Goal: Browse casually: Explore the website without a specific task or goal

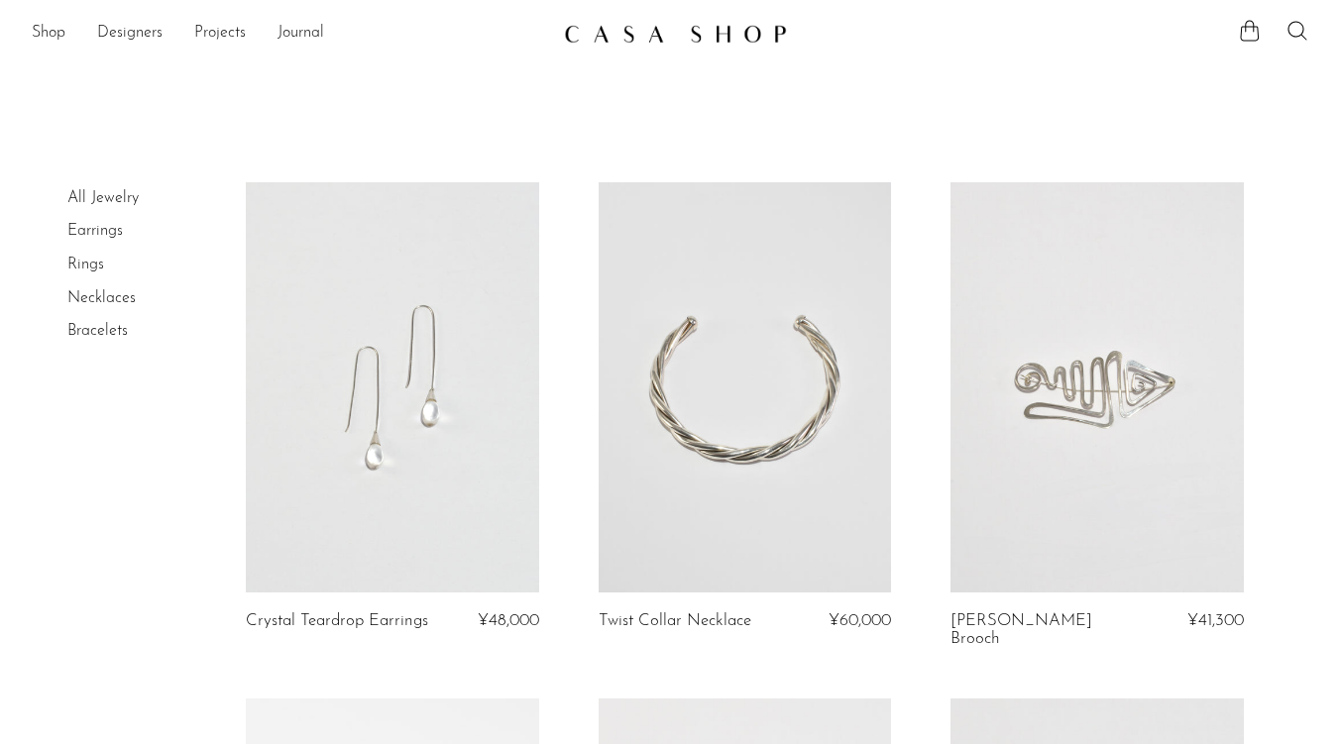
click at [399, 301] on link at bounding box center [392, 387] width 293 height 410
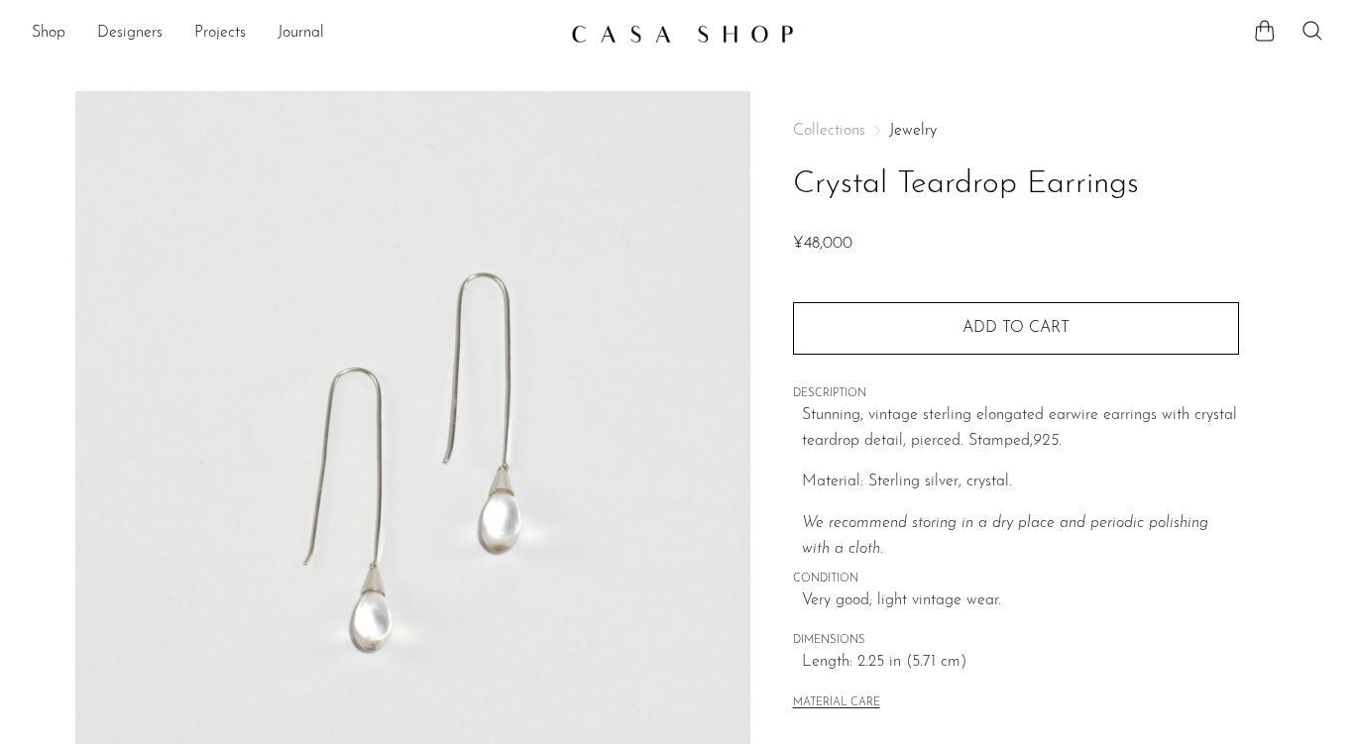
click at [633, 32] on img at bounding box center [682, 34] width 223 height 20
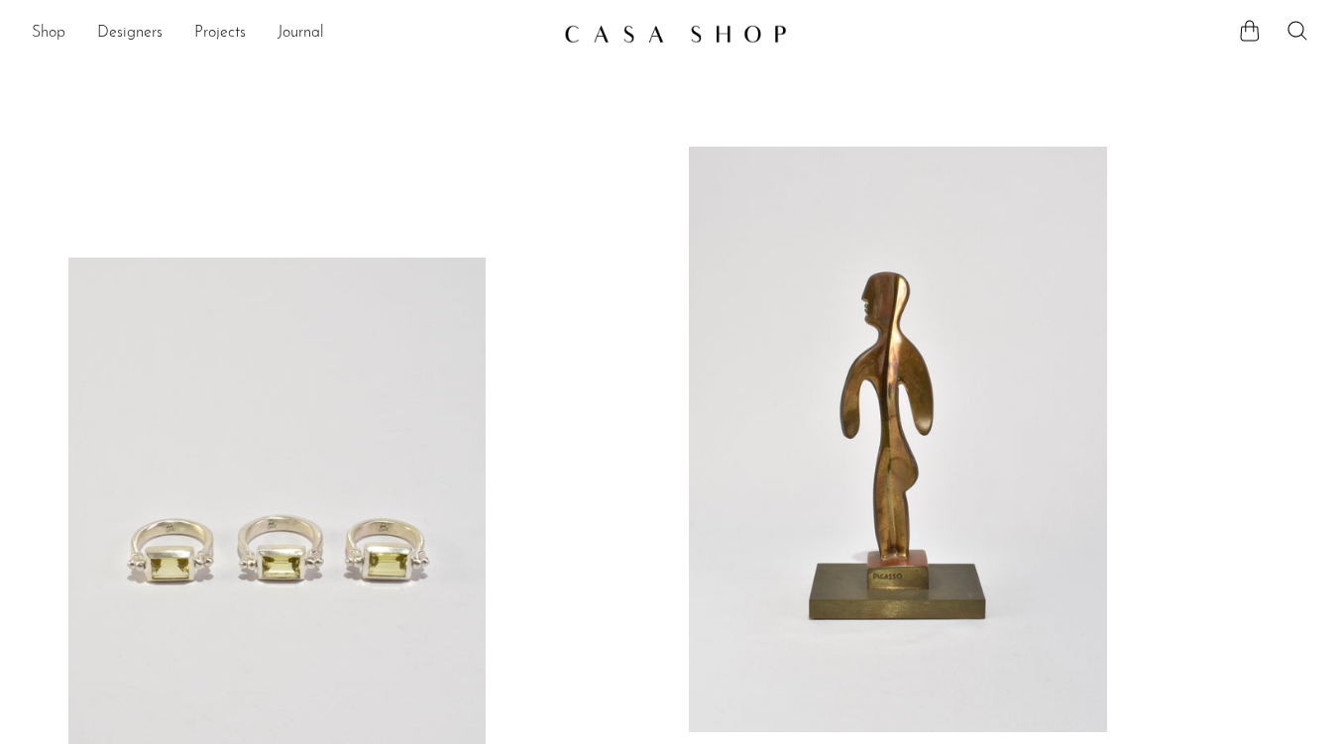
click at [54, 34] on link "Shop" at bounding box center [49, 34] width 34 height 26
click at [224, 37] on link "Projects" at bounding box center [220, 34] width 52 height 26
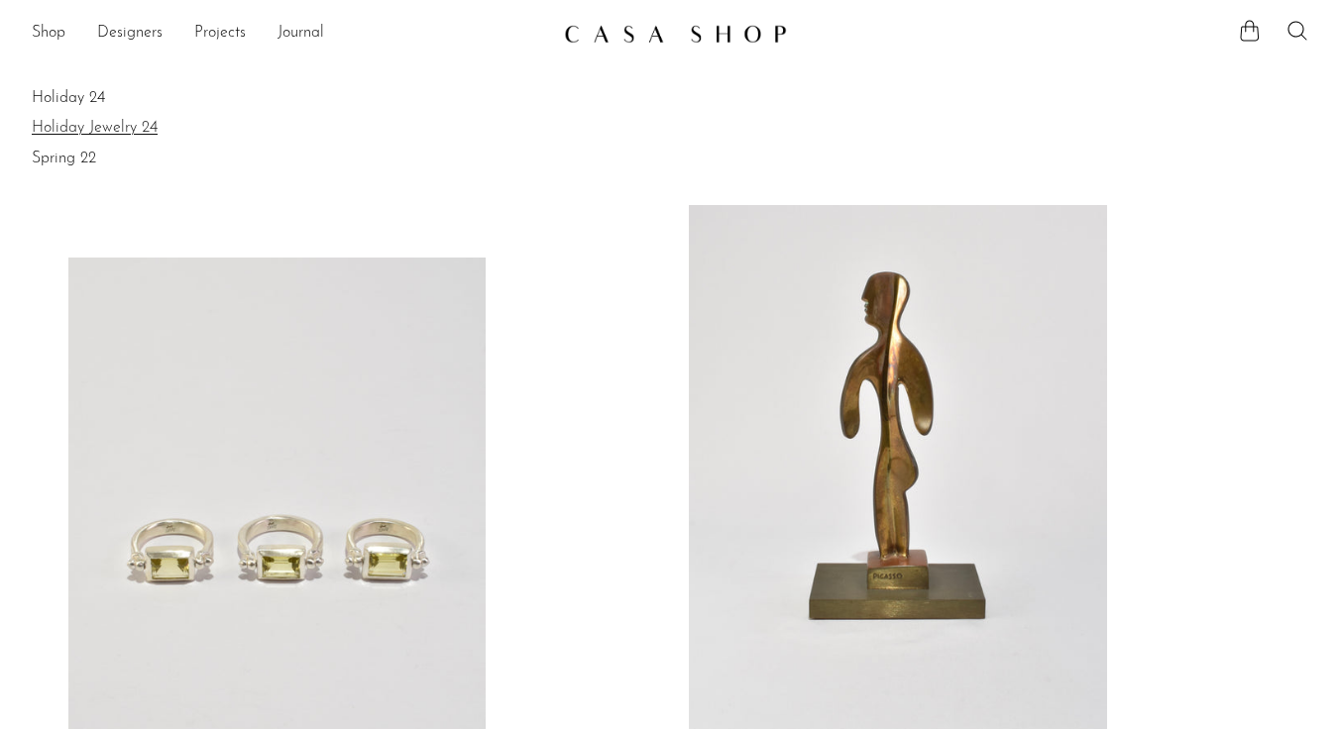
click at [114, 119] on link "Holiday Jewelry 24" at bounding box center [670, 128] width 1277 height 22
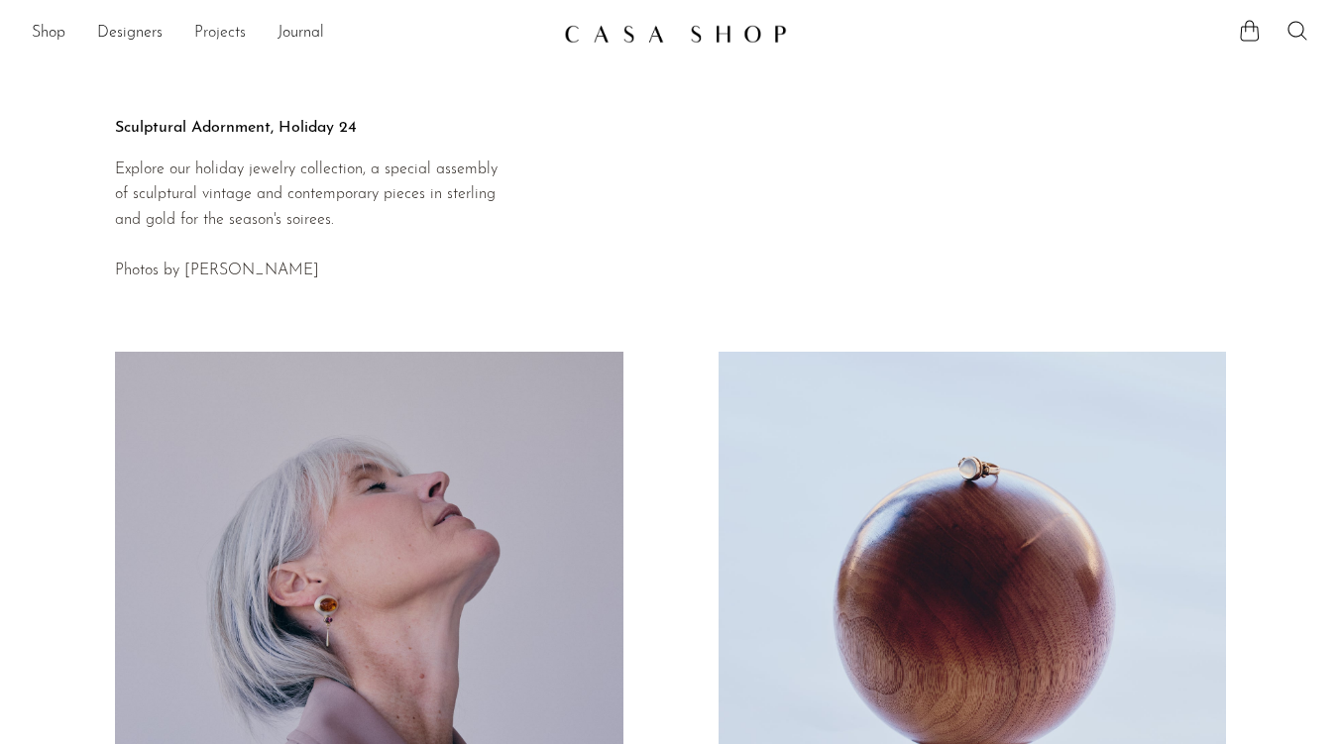
click at [209, 31] on link "Projects" at bounding box center [220, 34] width 52 height 26
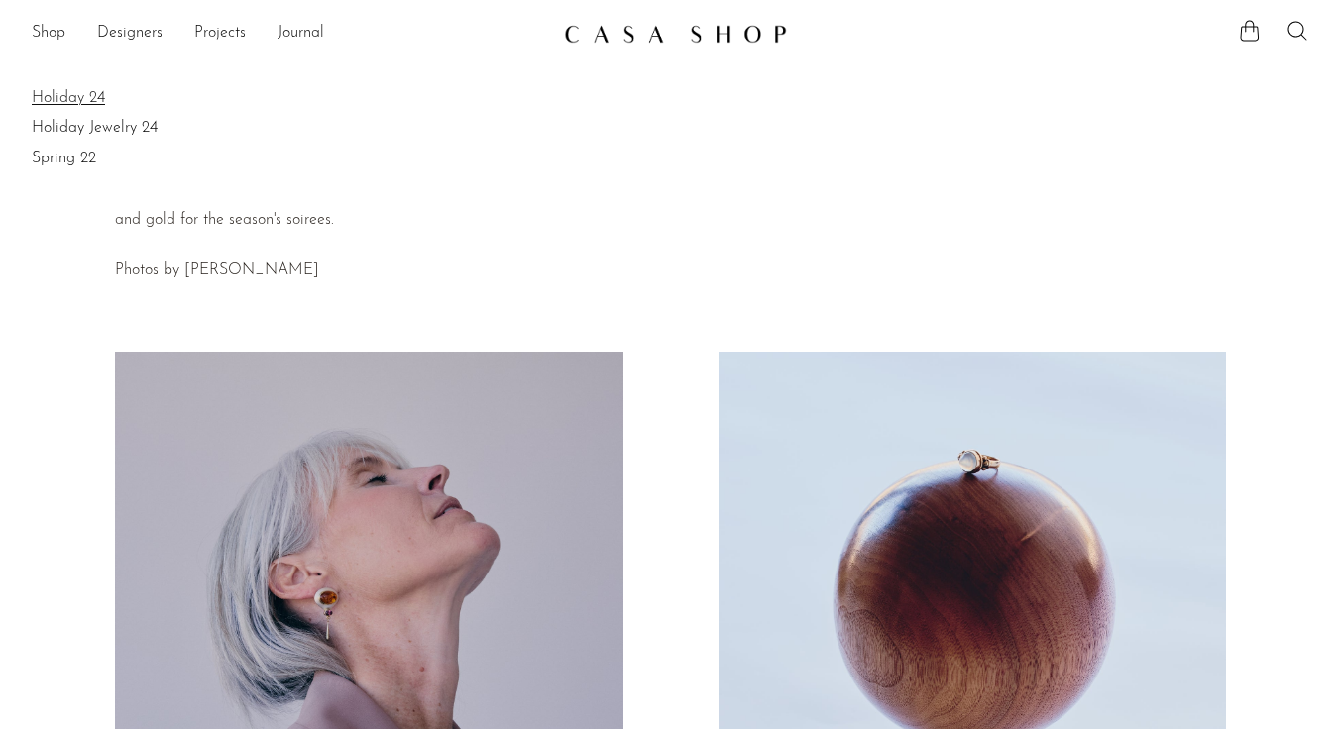
click at [60, 106] on link "Holiday 24" at bounding box center [670, 98] width 1277 height 22
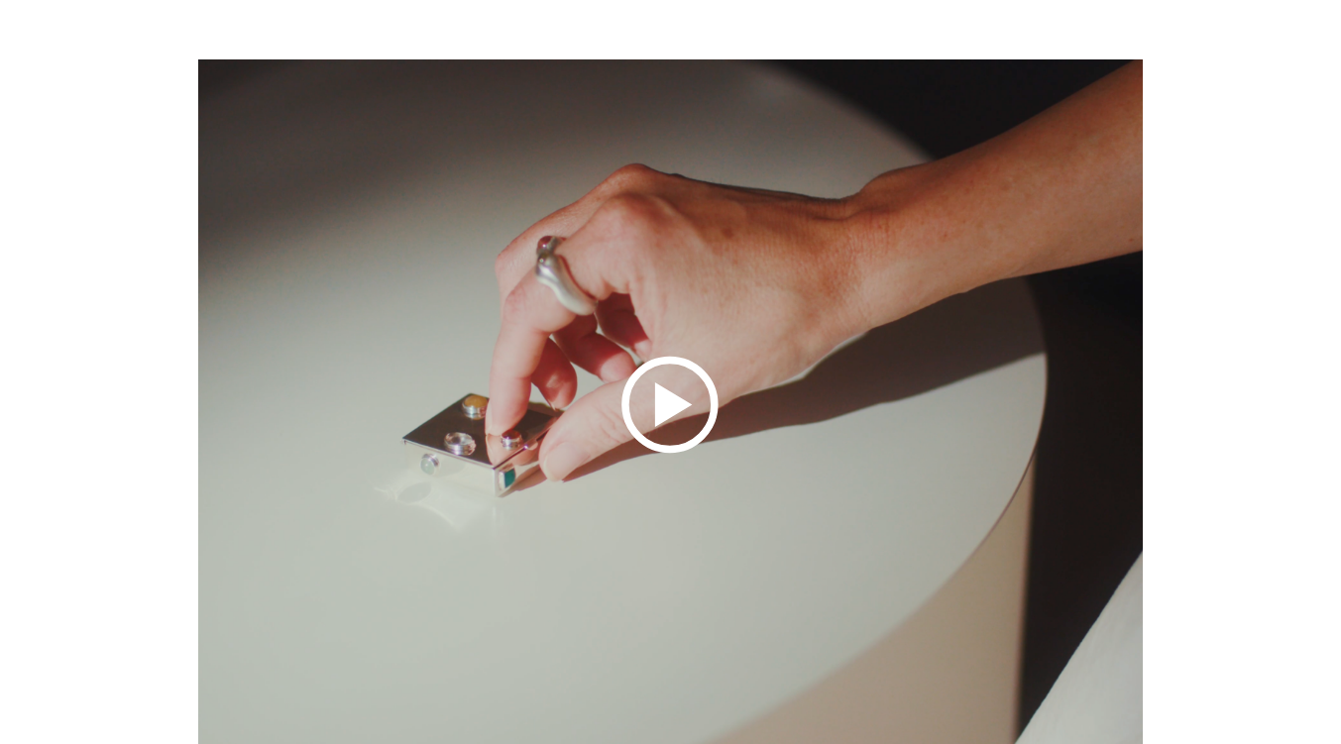
scroll to position [89, 0]
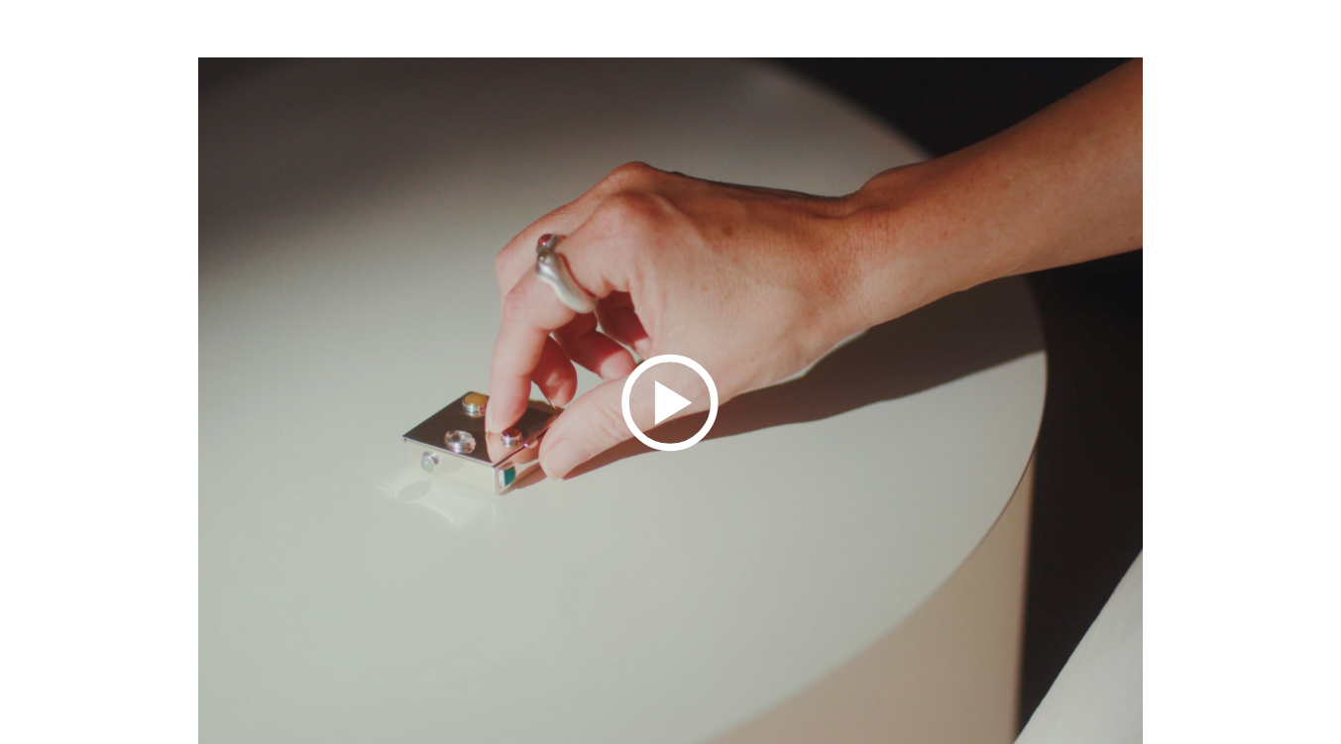
click at [649, 415] on icon at bounding box center [670, 403] width 1277 height 692
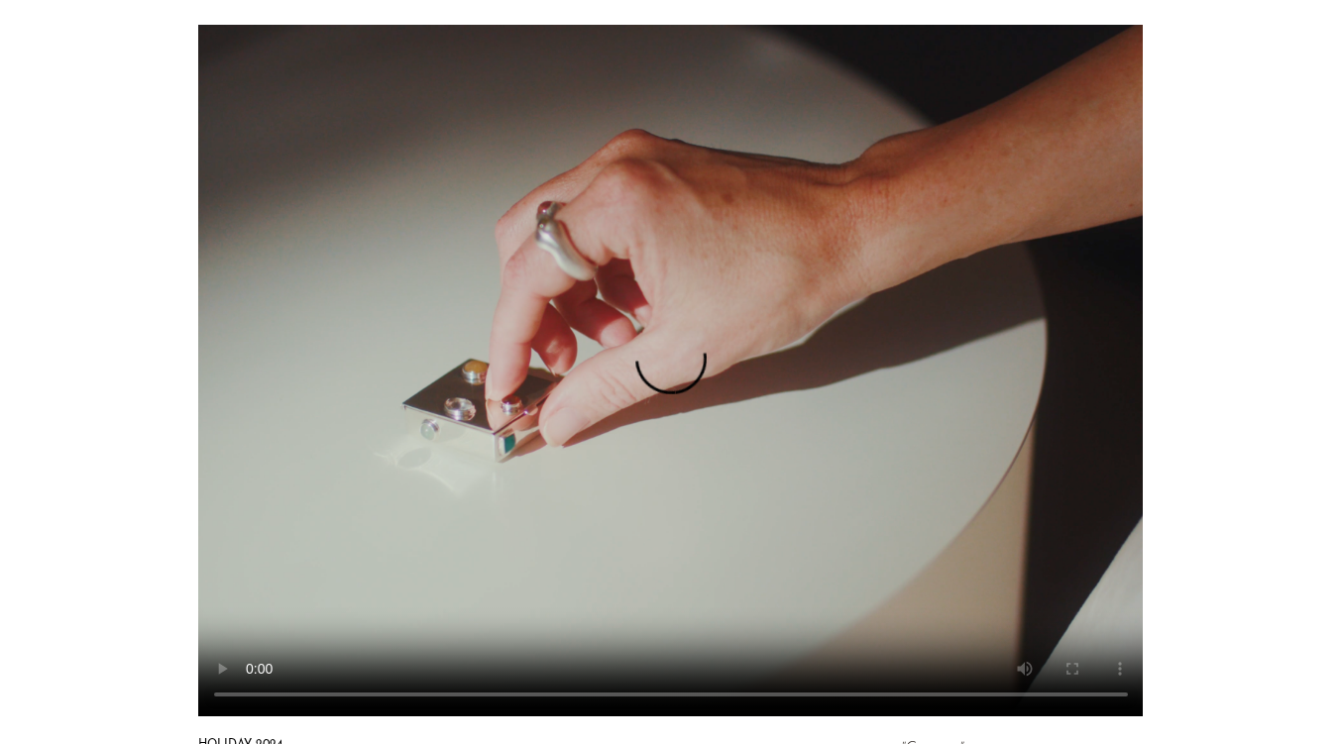
scroll to position [111, 0]
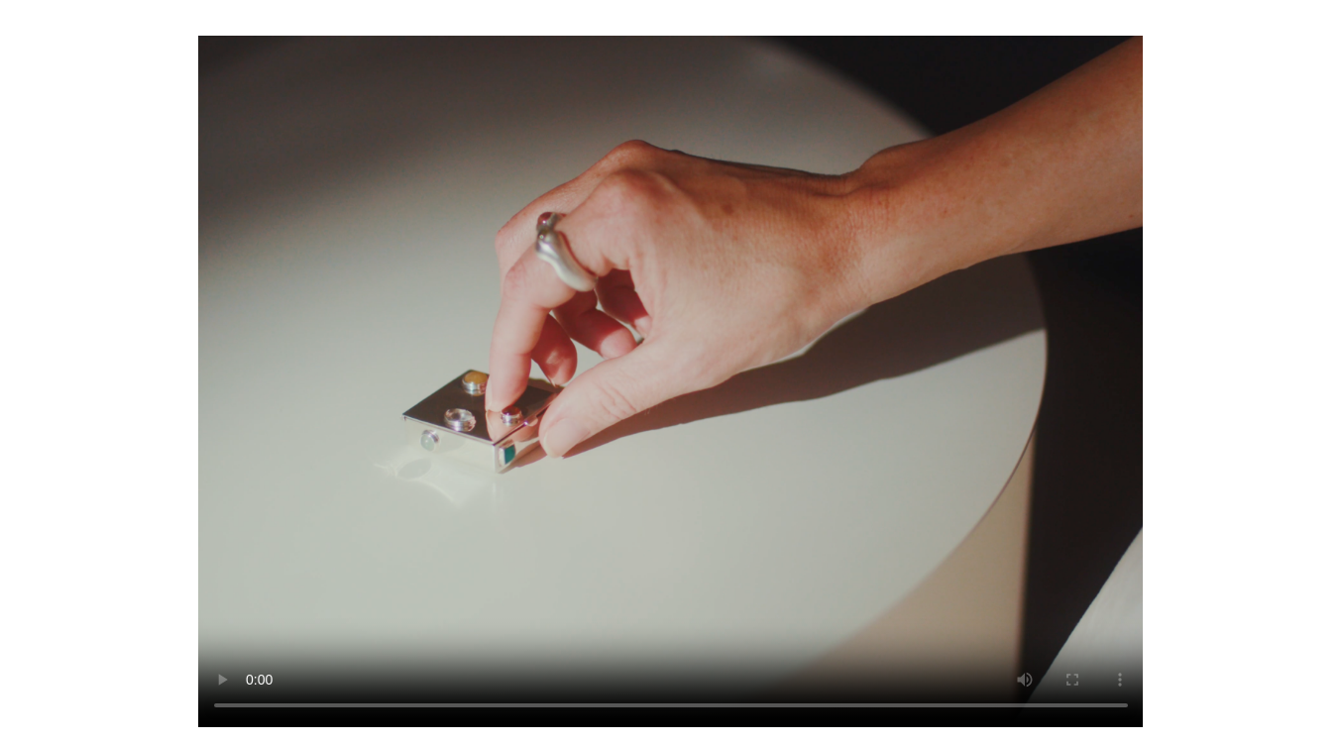
click at [824, 191] on video at bounding box center [670, 382] width 1277 height 692
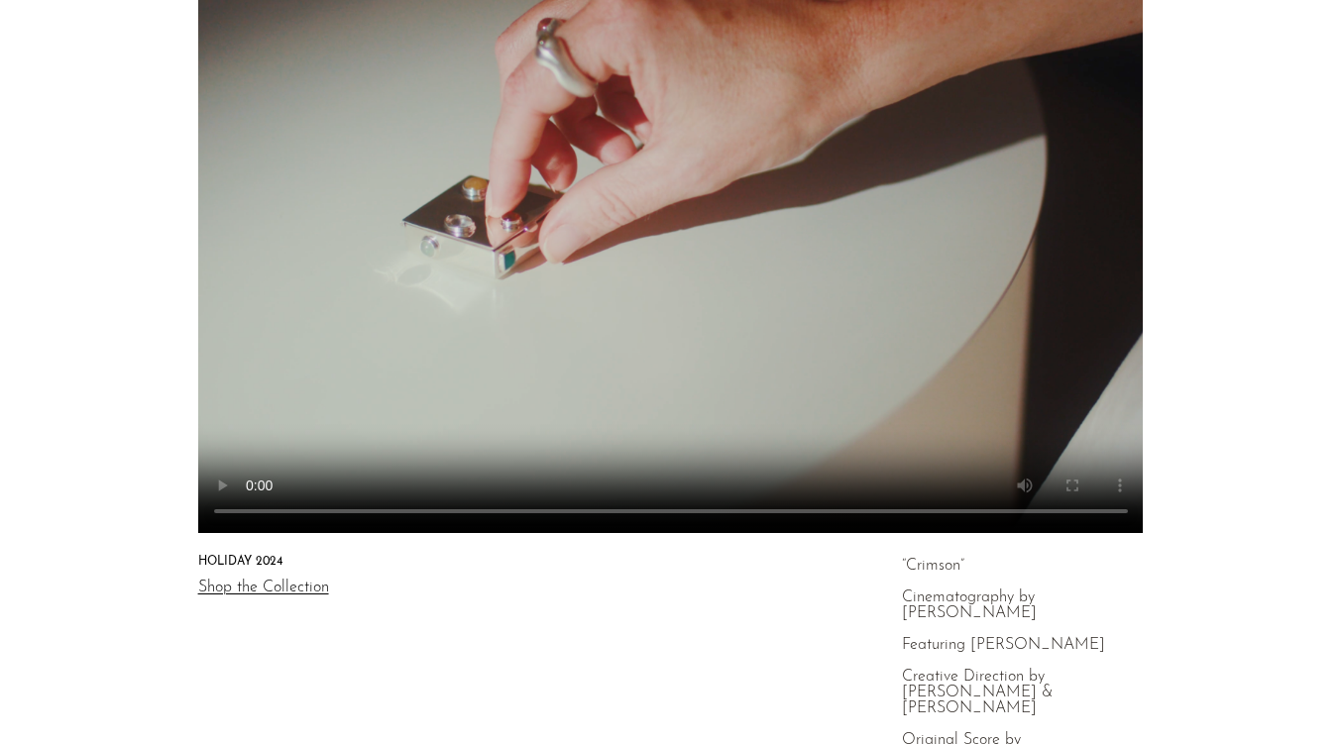
scroll to position [352, 0]
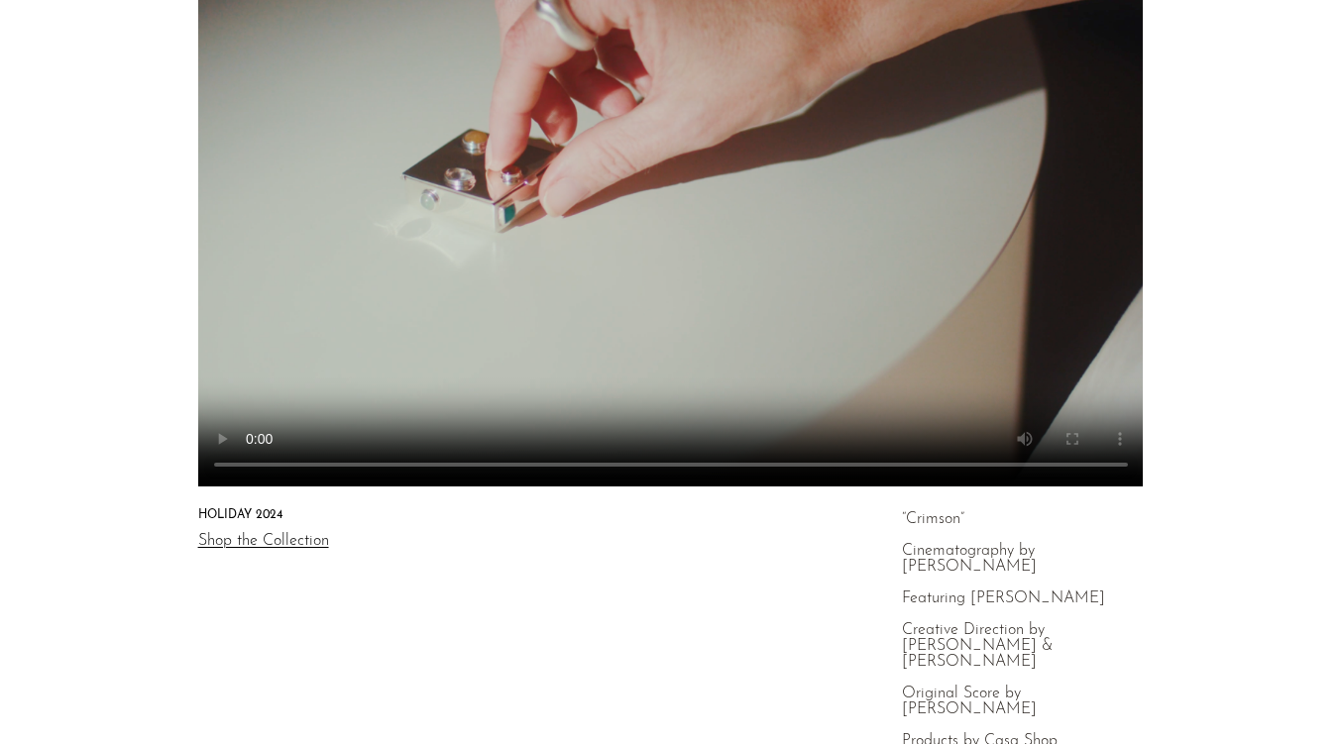
click at [656, 293] on video at bounding box center [670, 141] width 1277 height 692
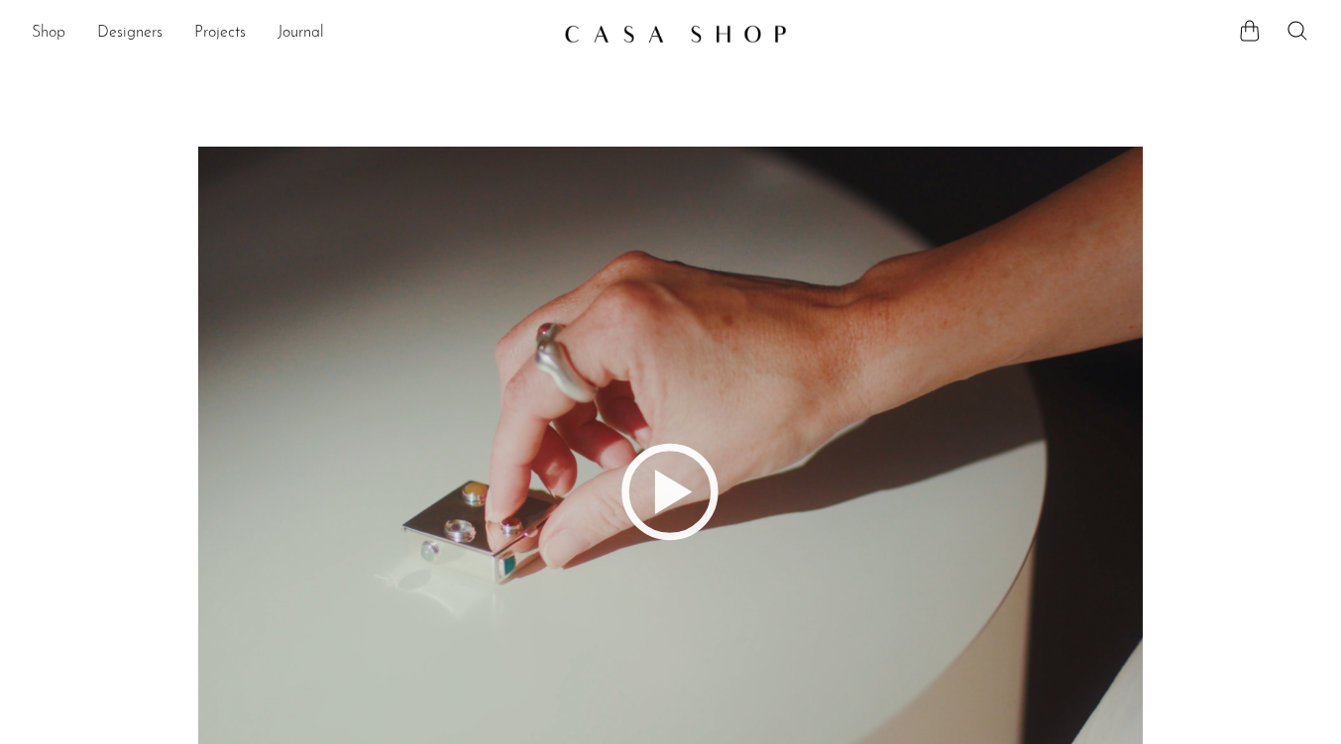
click at [46, 32] on link "Shop" at bounding box center [49, 34] width 34 height 26
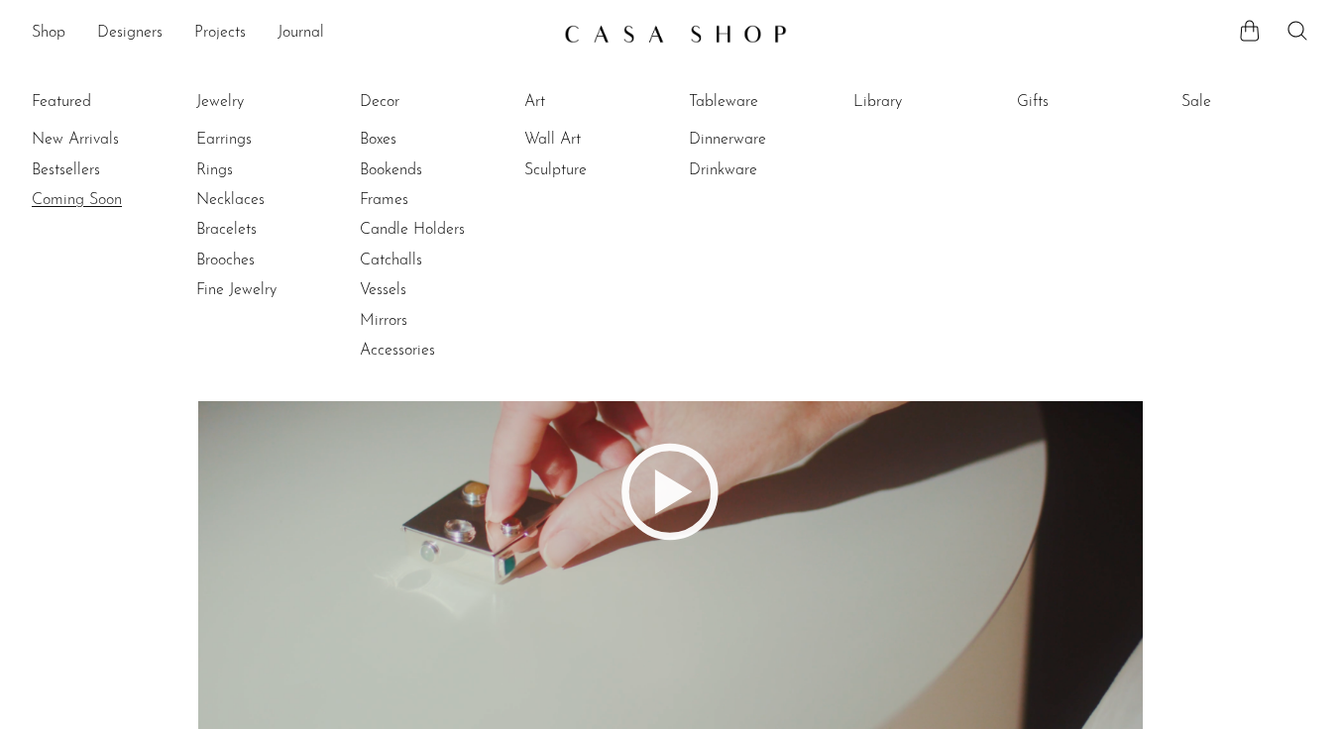
click at [69, 203] on link "Coming Soon" at bounding box center [106, 200] width 149 height 22
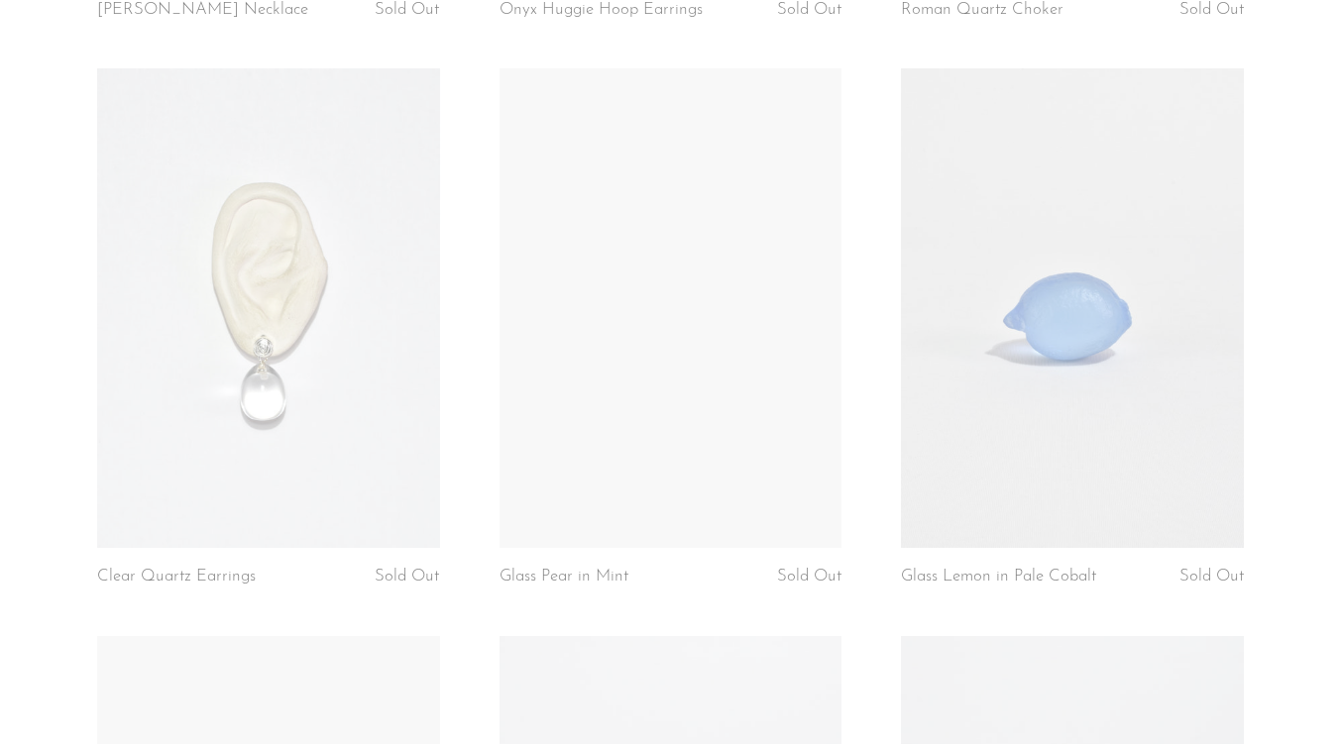
scroll to position [1246, 0]
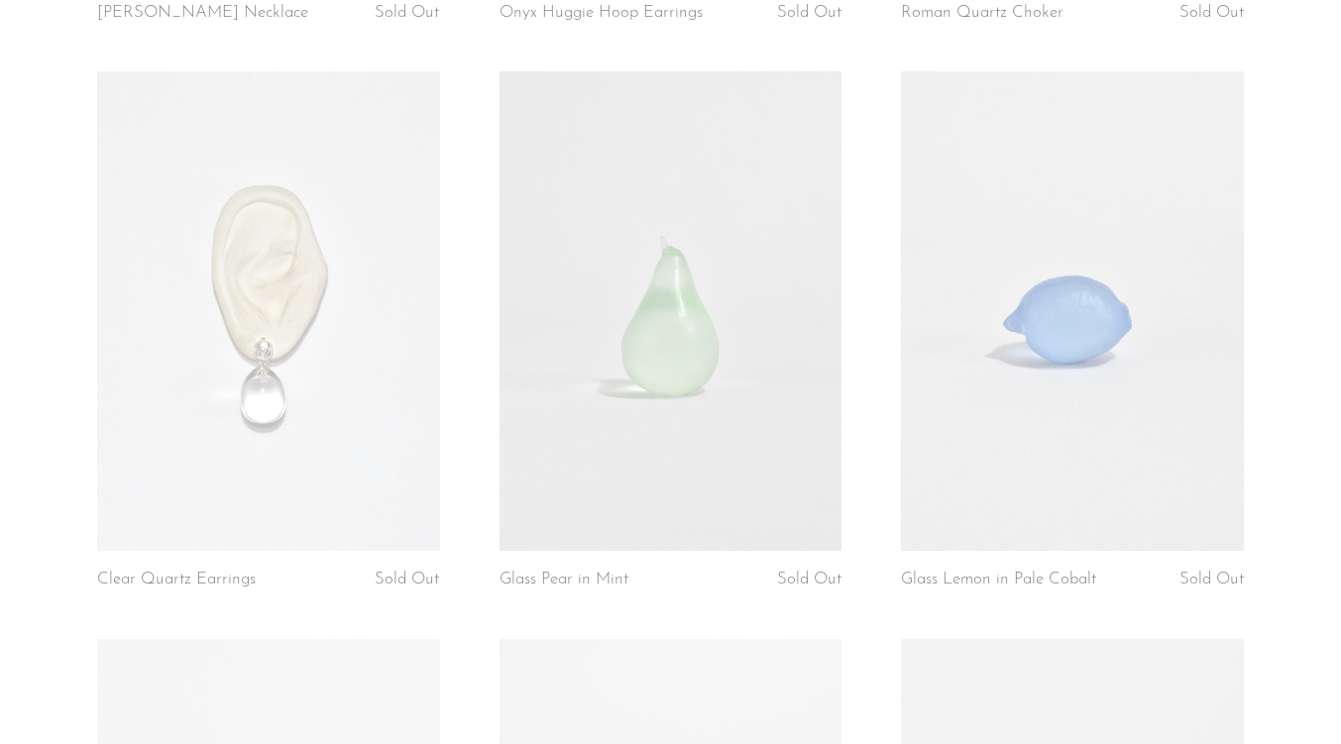
click at [317, 268] on link at bounding box center [268, 311] width 343 height 480
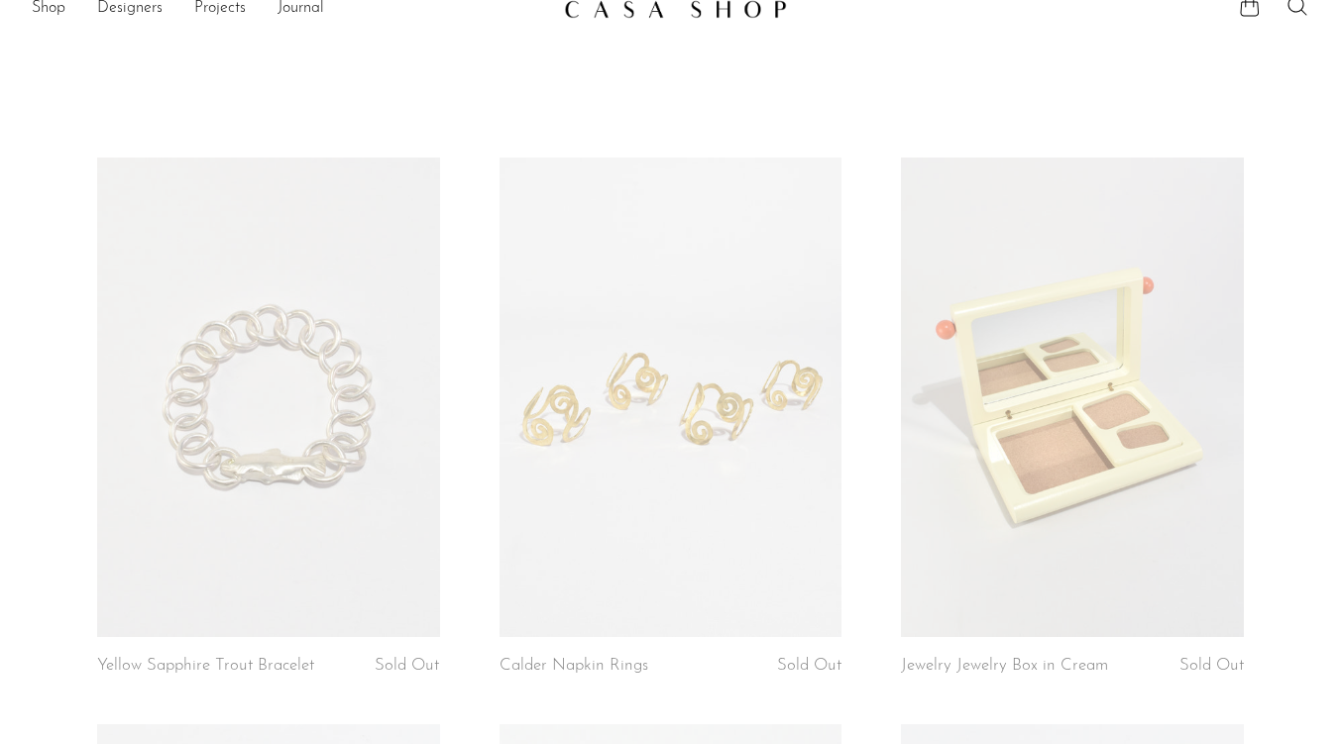
scroll to position [0, 0]
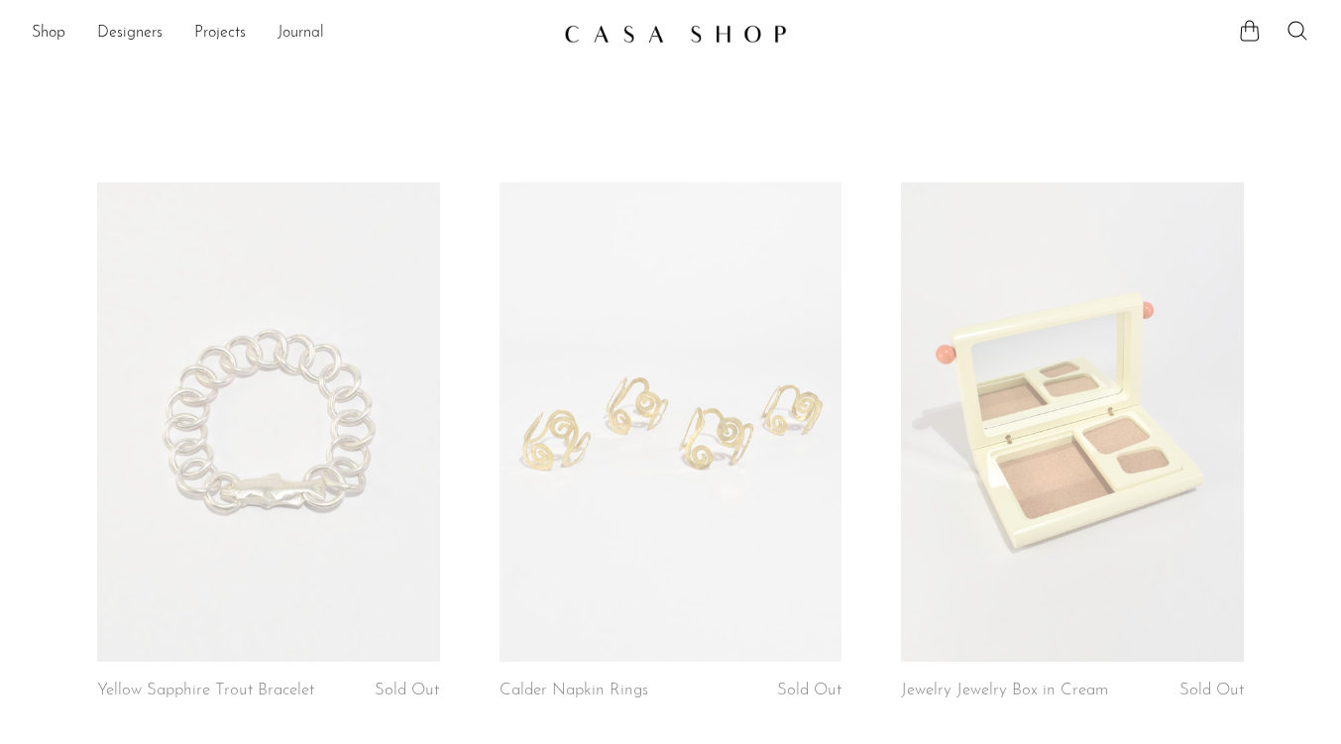
click at [299, 32] on link "Journal" at bounding box center [300, 34] width 47 height 26
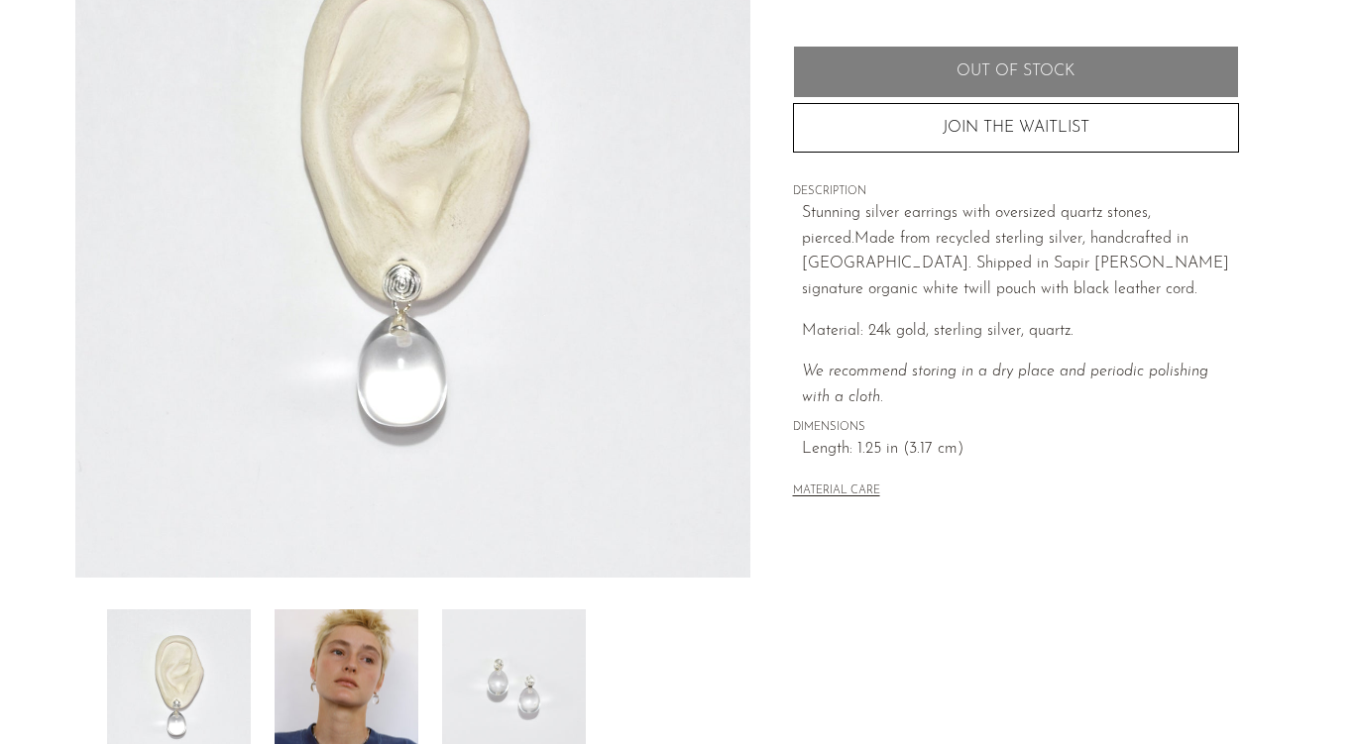
scroll to position [423, 0]
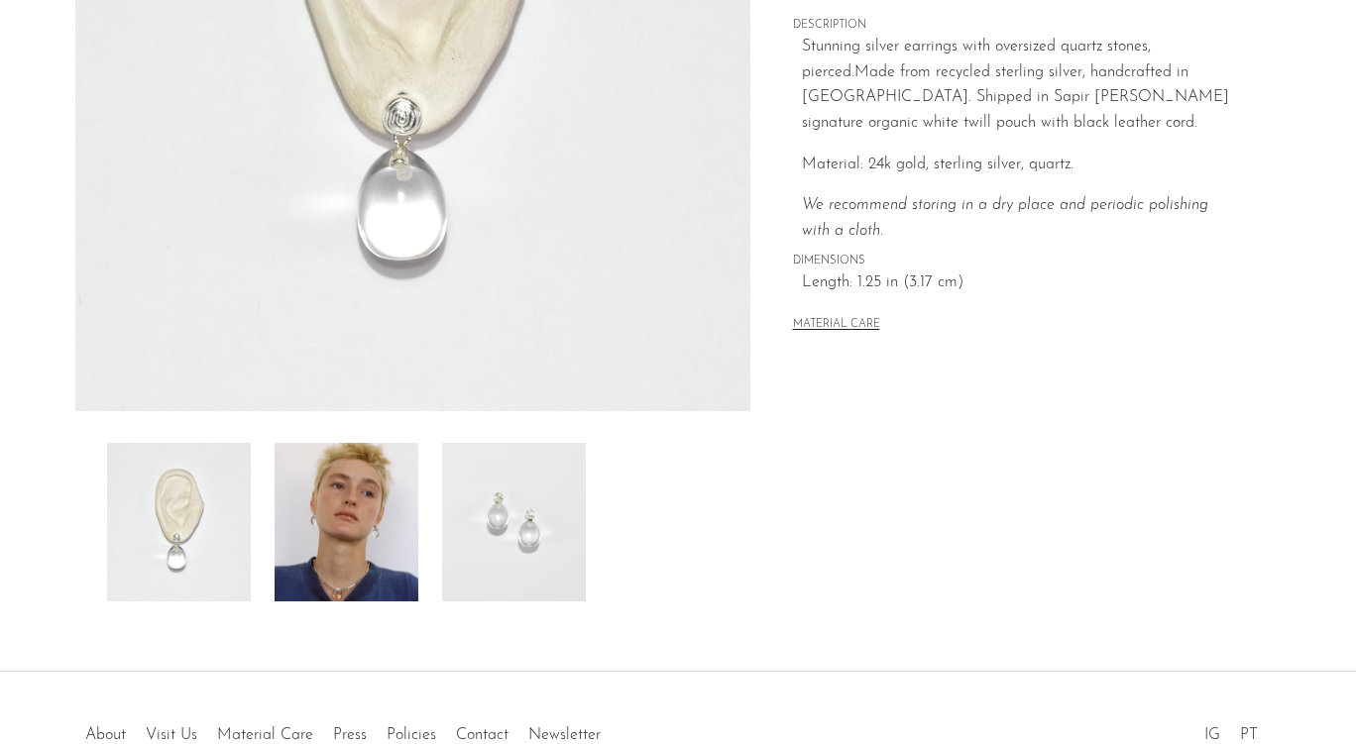
click at [380, 506] on img at bounding box center [346, 522] width 144 height 159
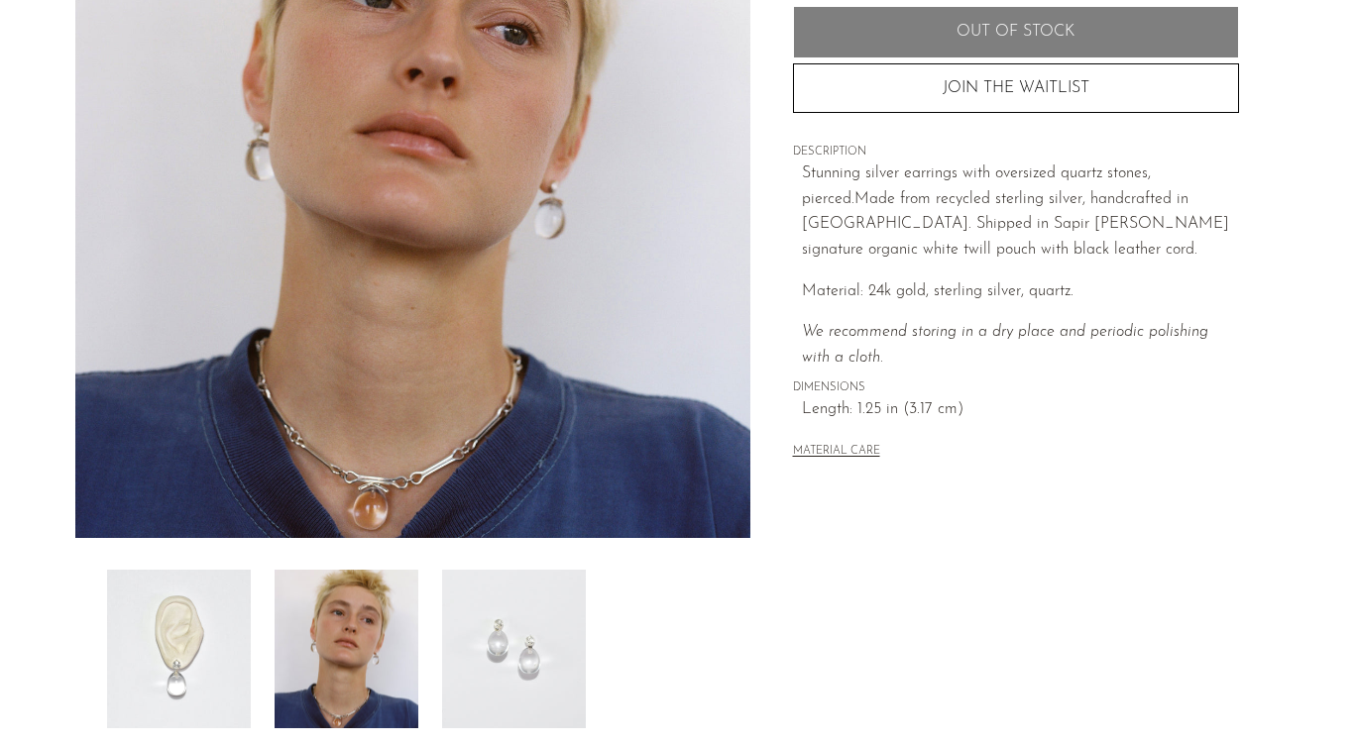
scroll to position [308, 0]
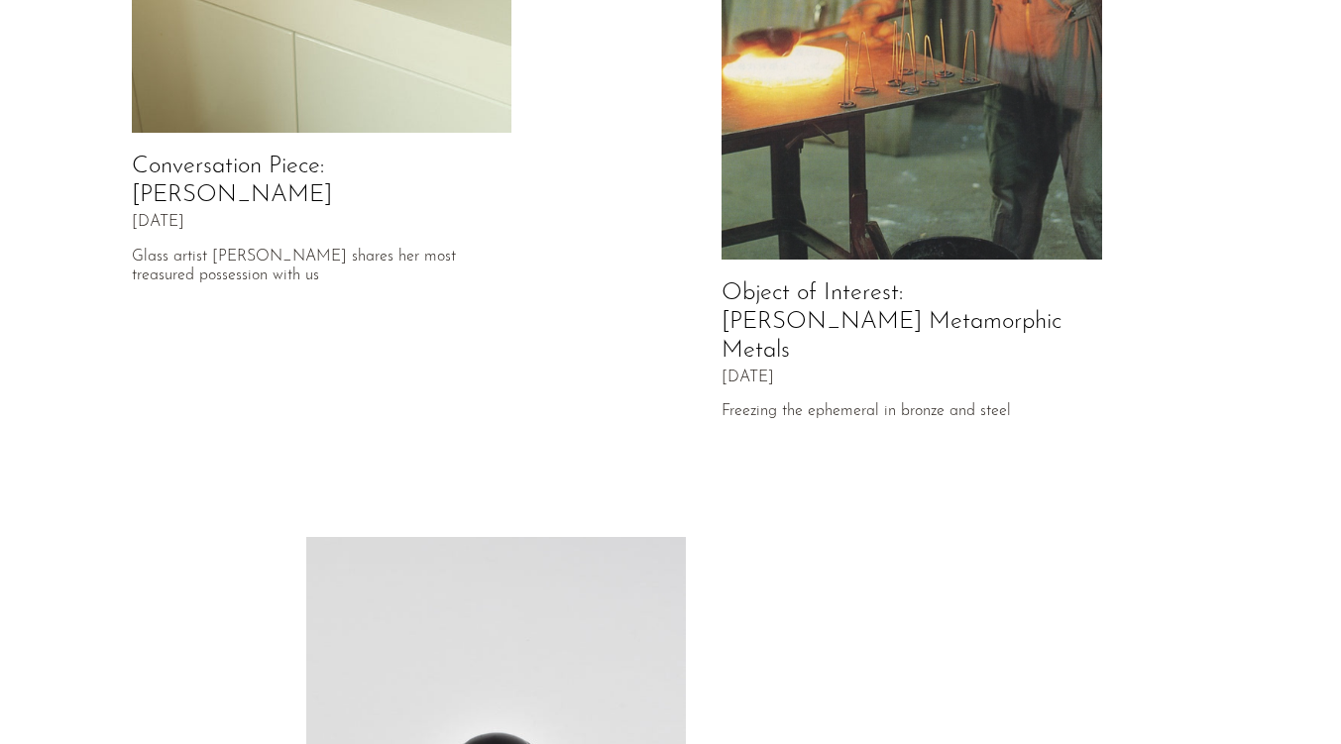
scroll to position [458, 0]
click at [961, 104] on img at bounding box center [911, 22] width 381 height 476
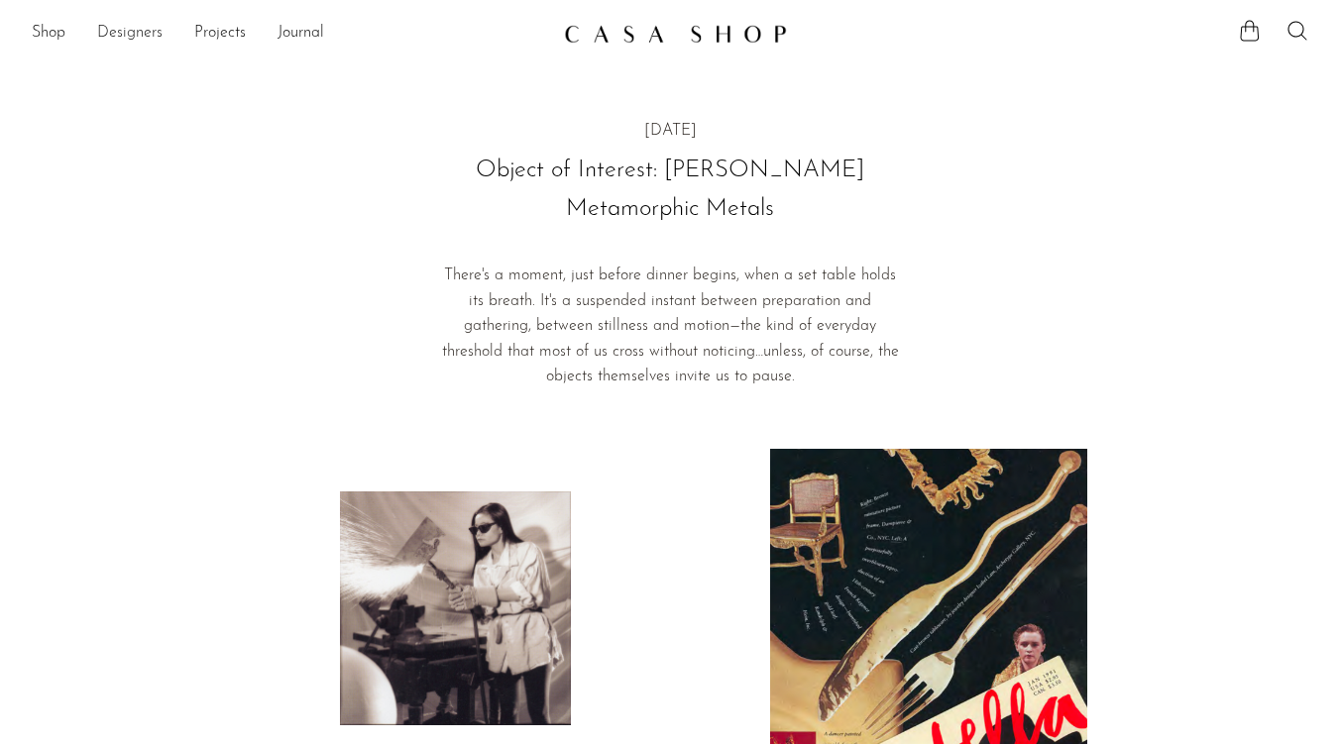
click at [113, 33] on link "Designers" at bounding box center [129, 34] width 65 height 26
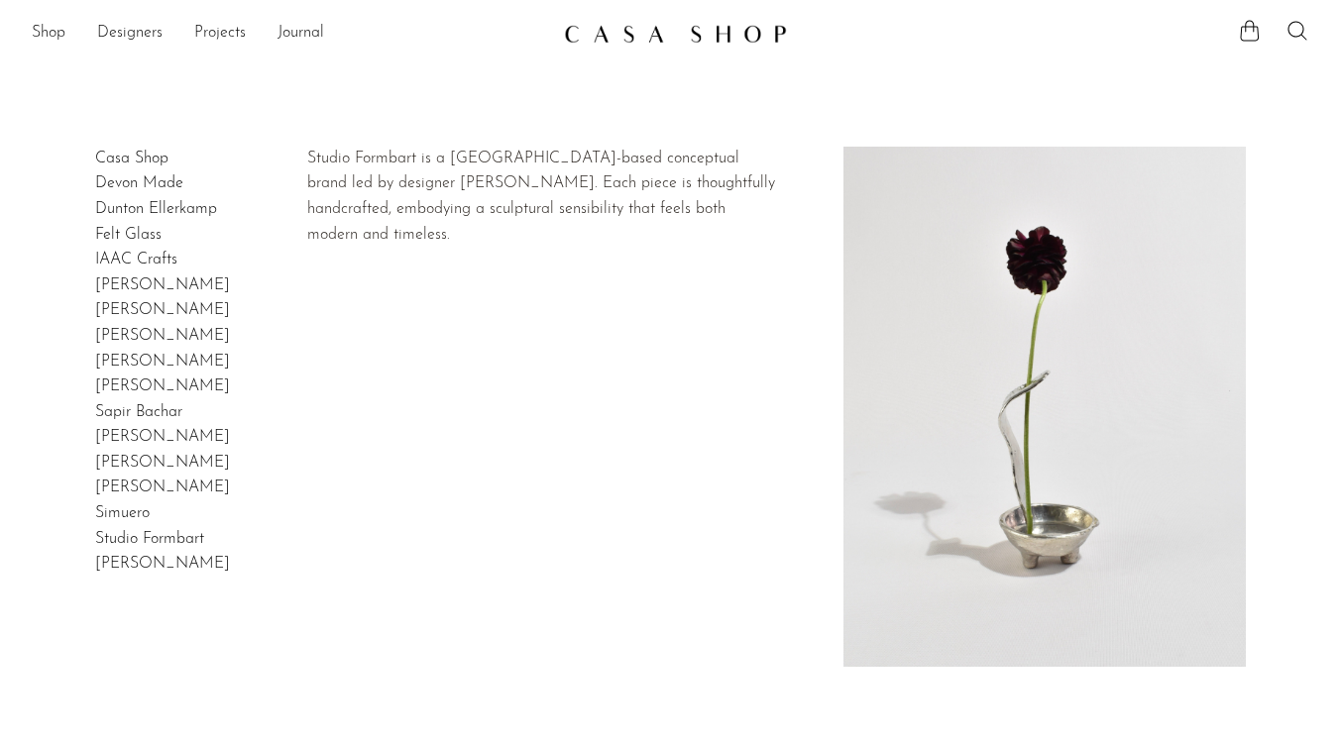
click at [145, 537] on link "Studio Formbart" at bounding box center [149, 539] width 109 height 16
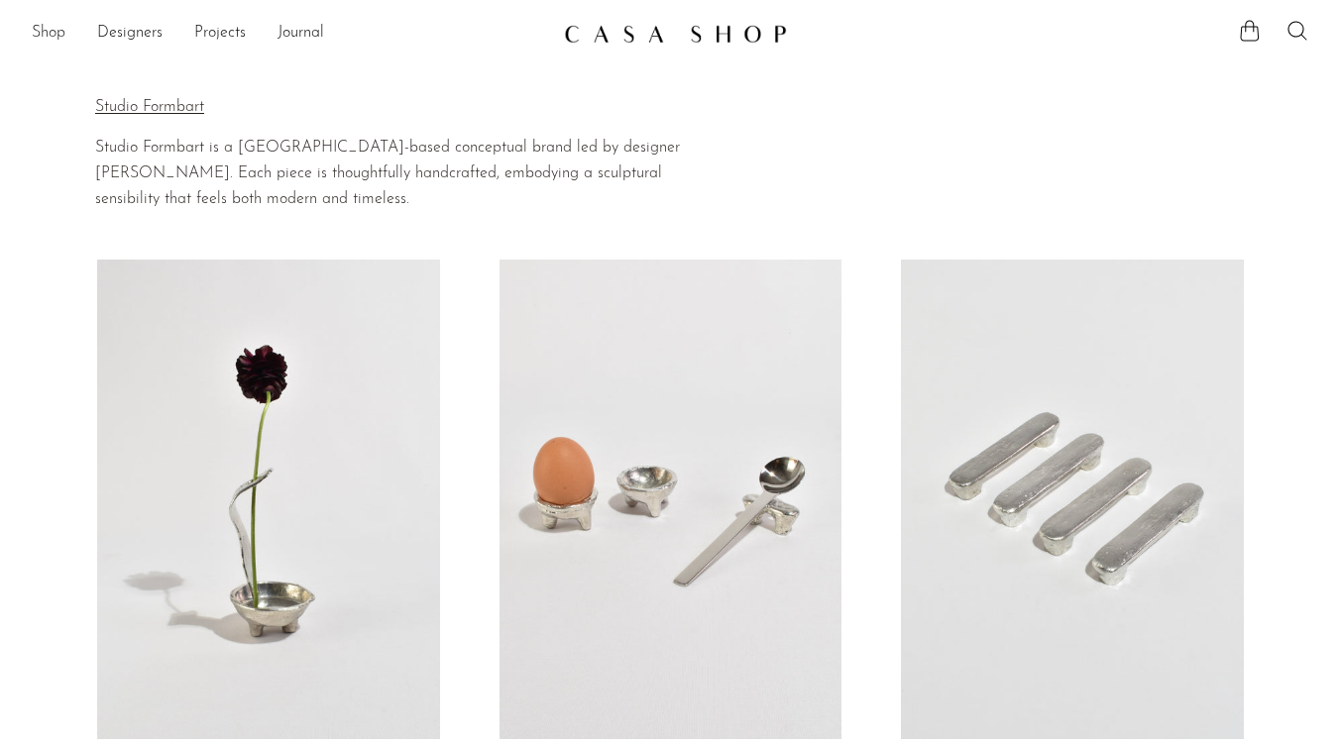
click at [52, 28] on link "Shop" at bounding box center [49, 34] width 34 height 26
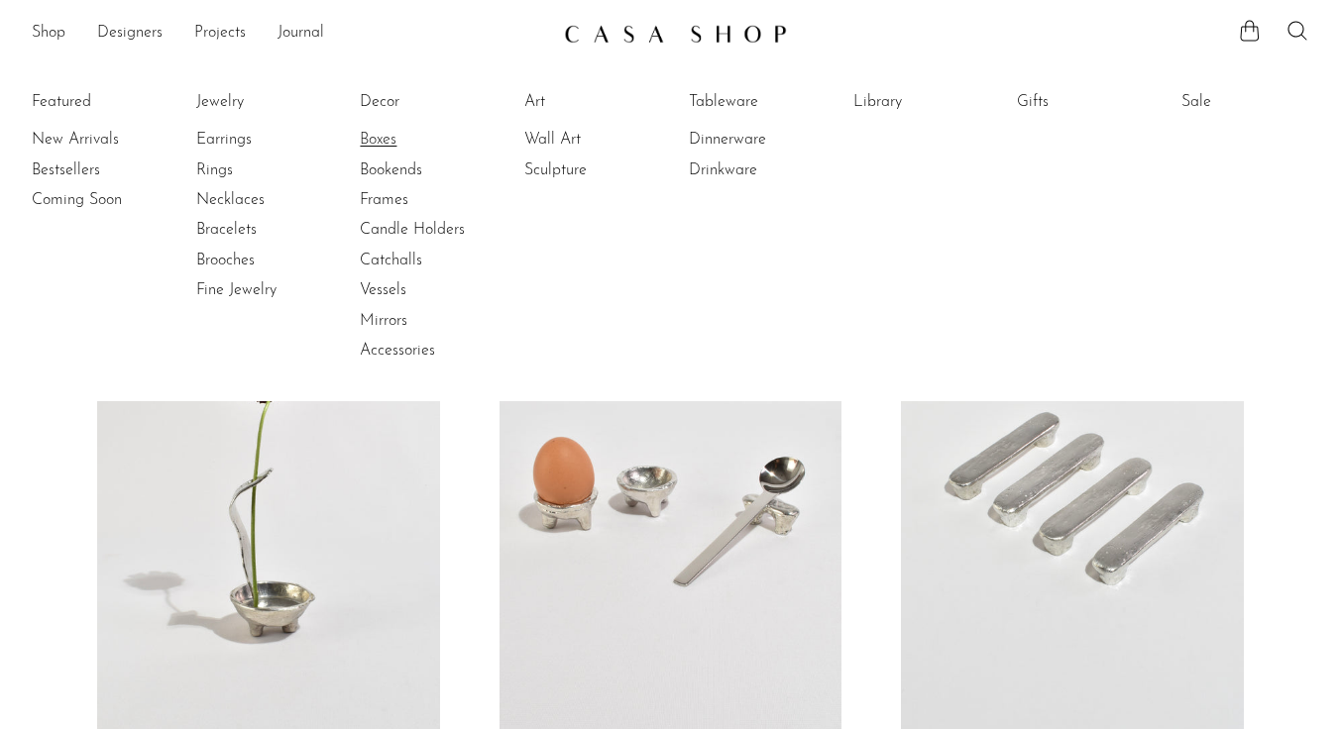
click at [389, 141] on link "Boxes" at bounding box center [434, 140] width 149 height 22
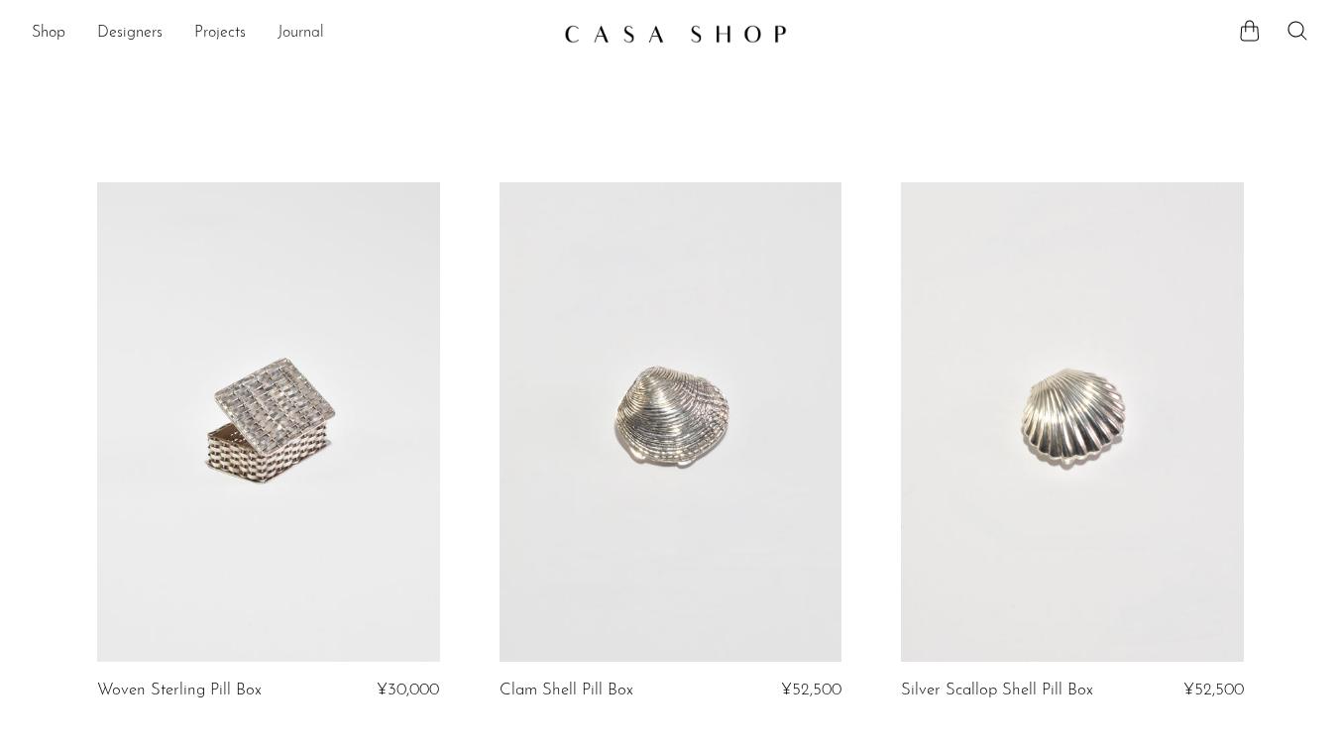
click at [309, 33] on link "Journal" at bounding box center [300, 34] width 47 height 26
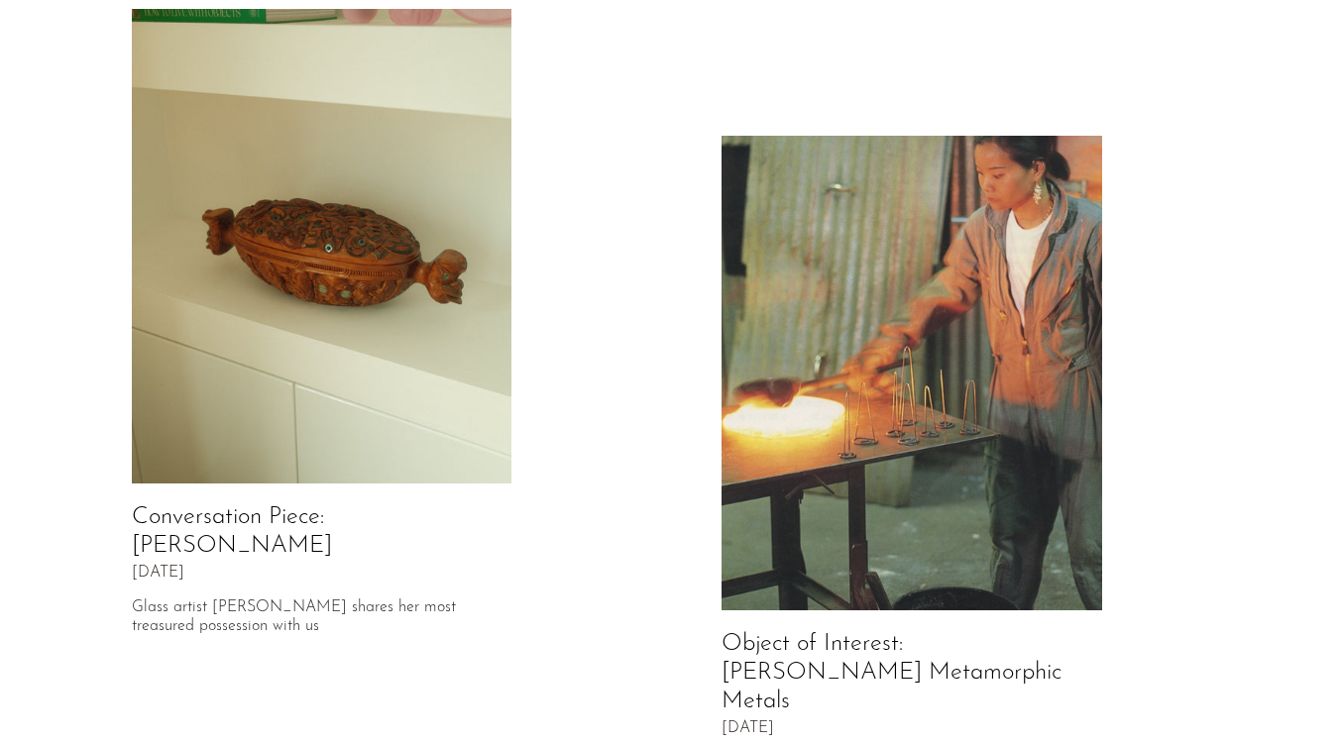
scroll to position [107, 0]
click at [915, 332] on img at bounding box center [911, 373] width 381 height 476
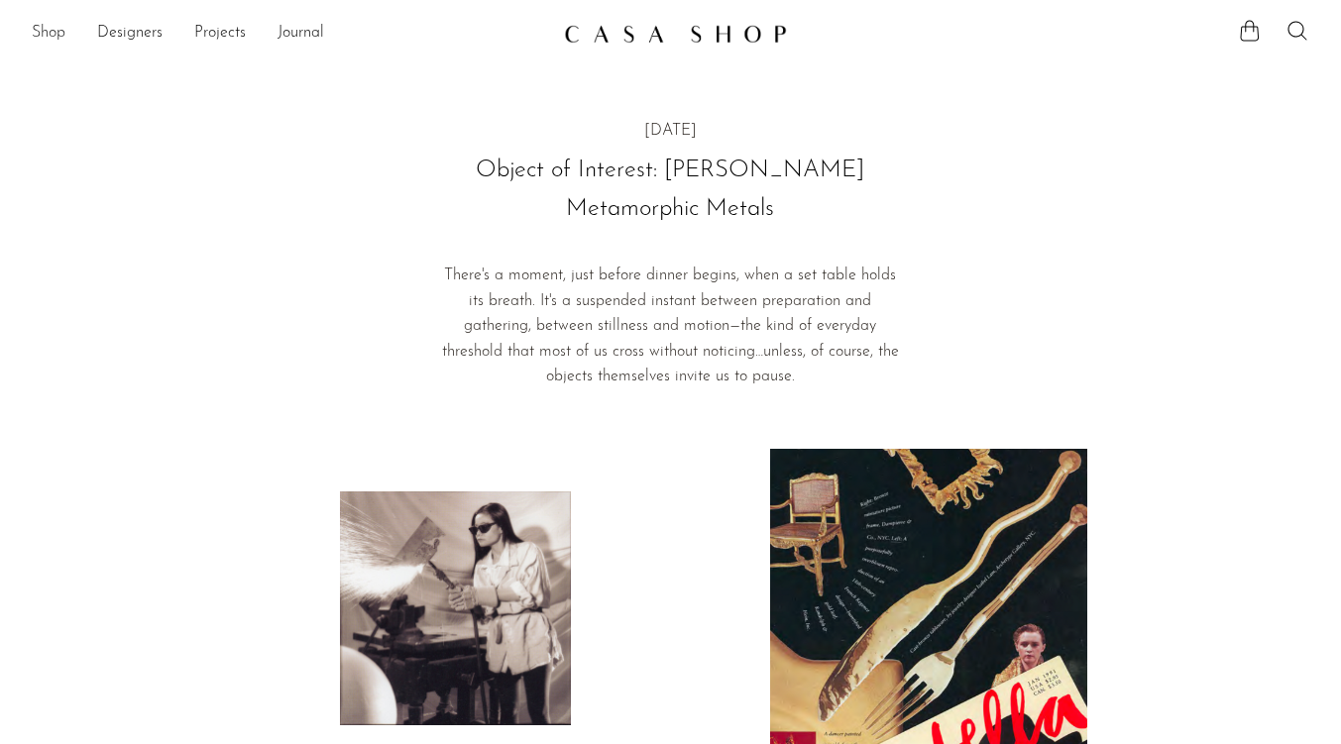
click at [44, 35] on link "Shop" at bounding box center [49, 34] width 34 height 26
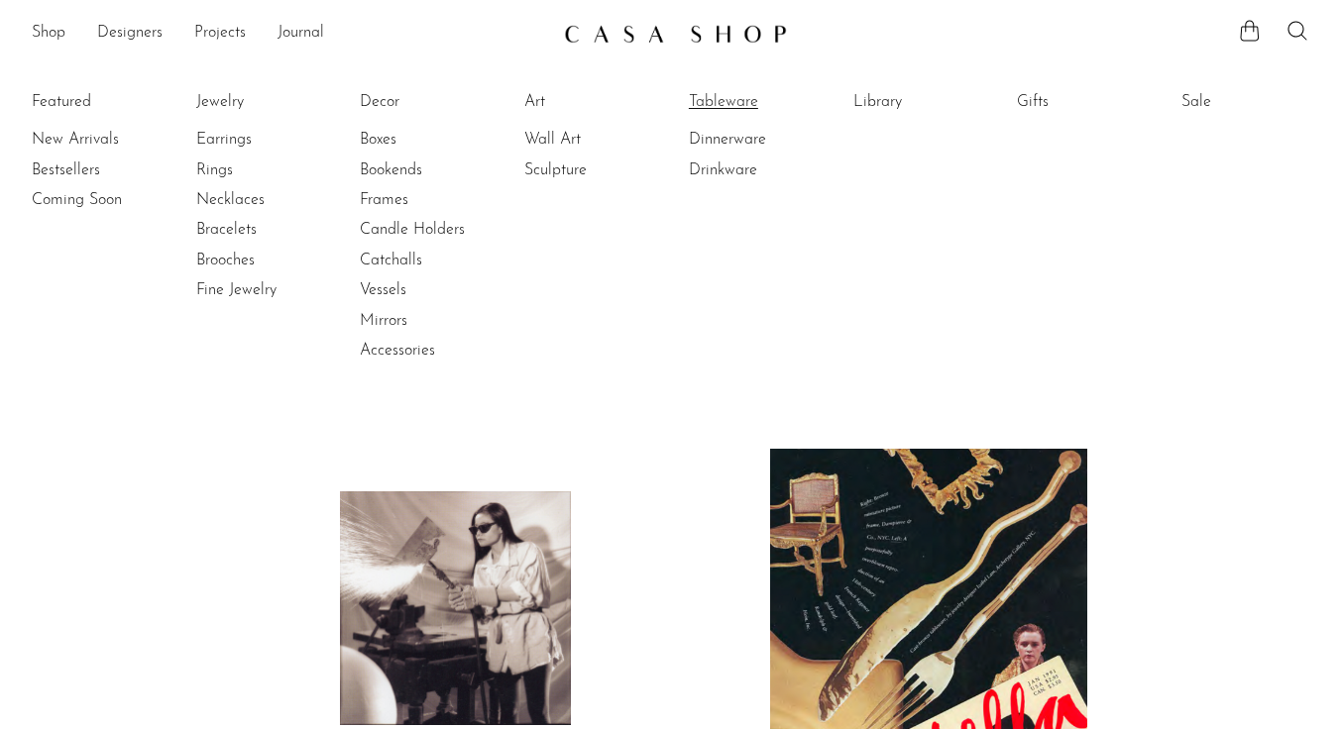
click at [721, 103] on link "Tableware" at bounding box center [763, 102] width 149 height 22
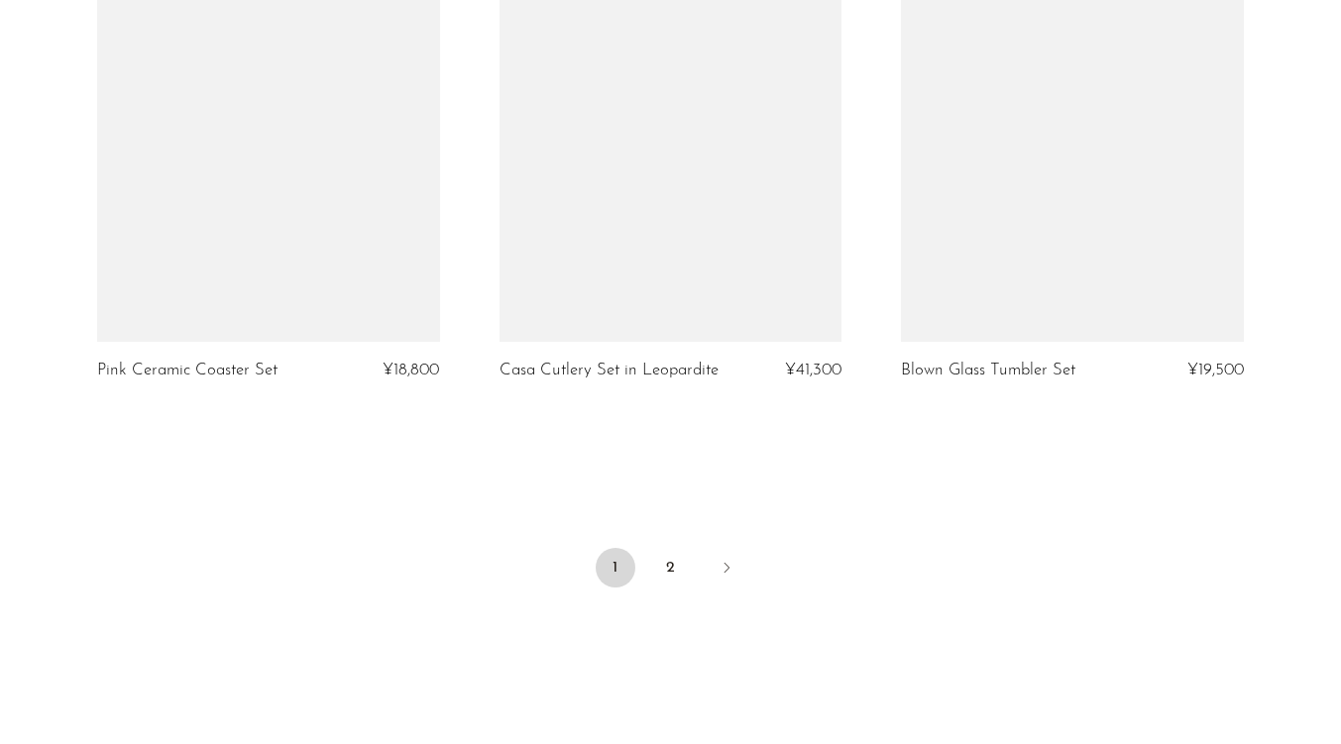
scroll to position [6649, 0]
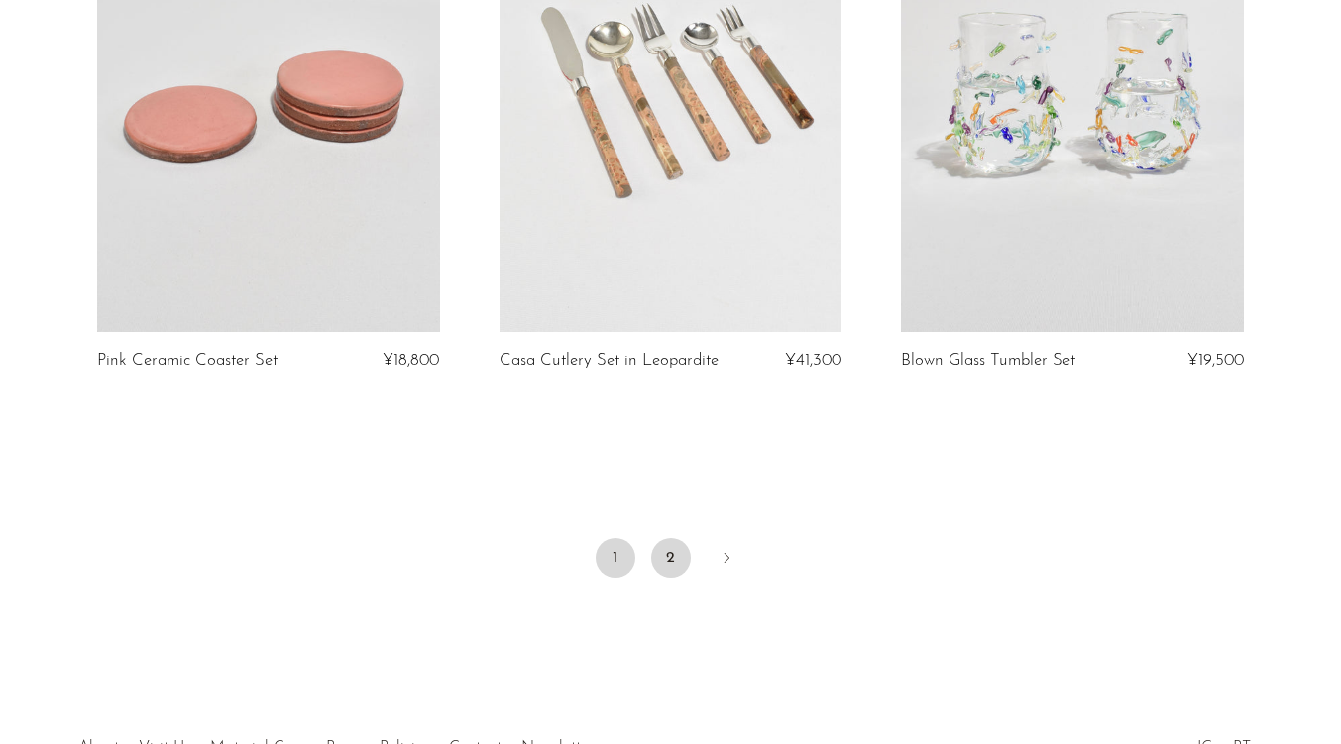
click at [668, 556] on link "2" at bounding box center [671, 558] width 40 height 40
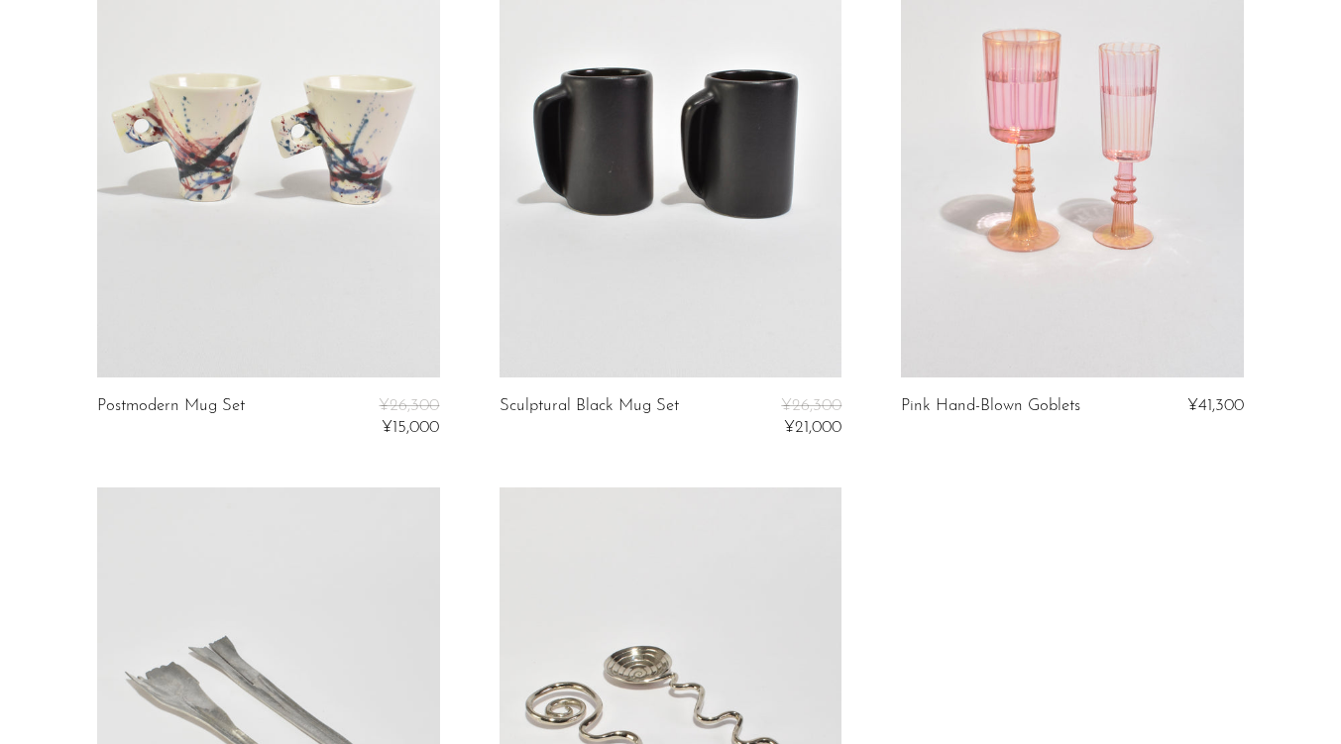
scroll to position [618, 0]
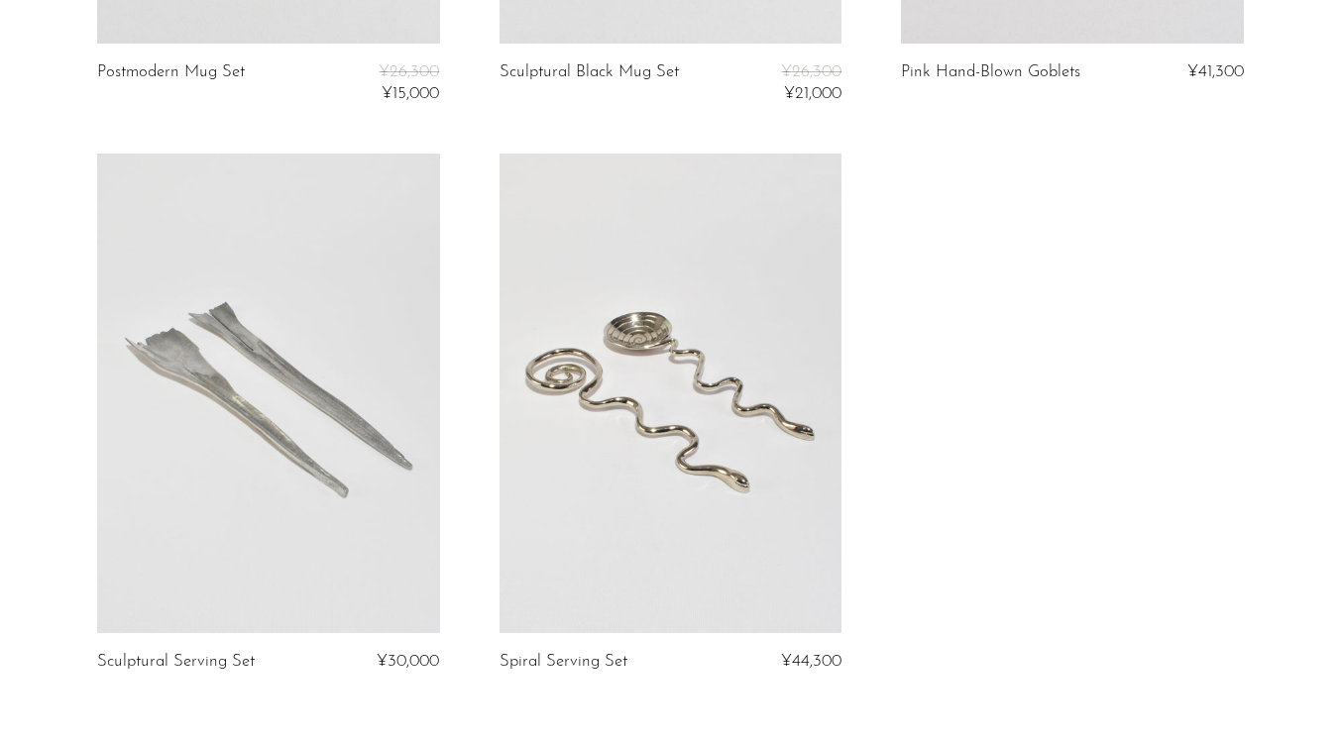
drag, startPoint x: 842, startPoint y: 480, endPoint x: 1200, endPoint y: 523, distance: 360.4
click at [1200, 523] on div "Postmodern Mug Set ¥26,300 ¥15,000 Sculptural Black Mug Set ¥26,300 ¥21,000 Pin…" at bounding box center [670, 142] width 1207 height 1157
